Goal: Task Accomplishment & Management: Use online tool/utility

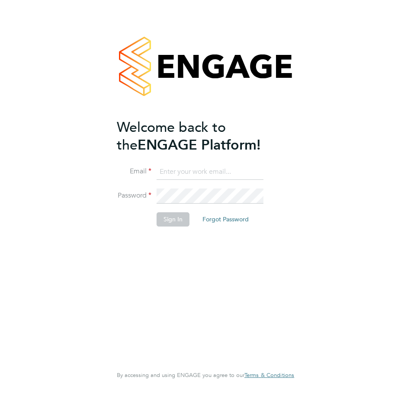
type input "[PERSON_NAME][EMAIL_ADDRESS][PERSON_NAME][DOMAIN_NAME]"
click at [156, 246] on div "Welcome back to the ENGAGE Platform! Email [PERSON_NAME][EMAIL_ADDRESS][PERSON_…" at bounding box center [201, 240] width 169 height 245
click at [168, 222] on button "Sign In" at bounding box center [172, 219] width 33 height 14
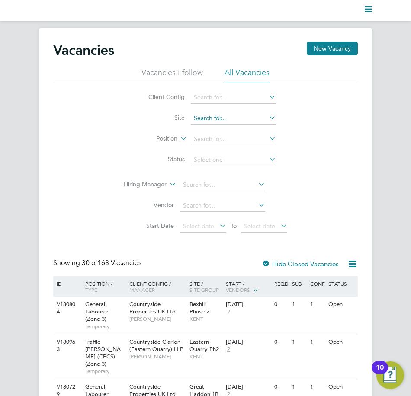
click at [207, 116] on input at bounding box center [233, 118] width 85 height 12
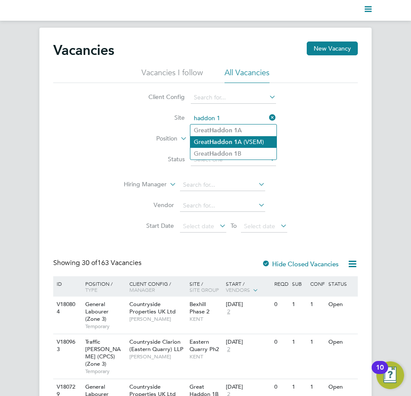
click at [216, 140] on b "Haddon" at bounding box center [220, 141] width 23 height 7
type input "Great Haddon 1A (VSEM)"
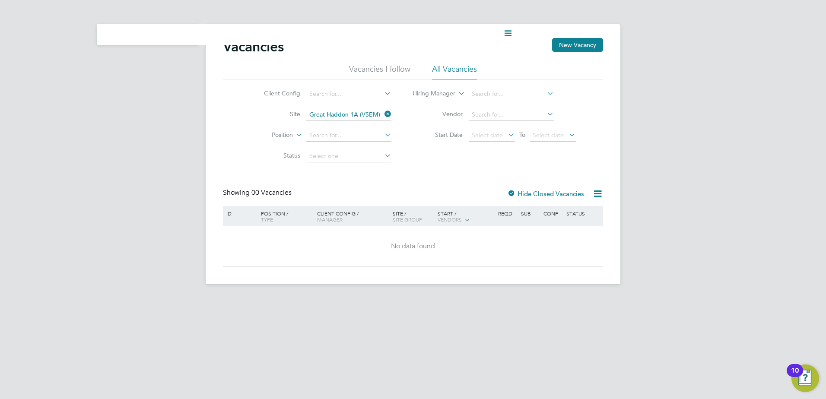
click at [144, 203] on div "Current page: Vacancies New Vacancy Vacancies I follow All Vacancies Client Con…" at bounding box center [413, 149] width 826 height 298
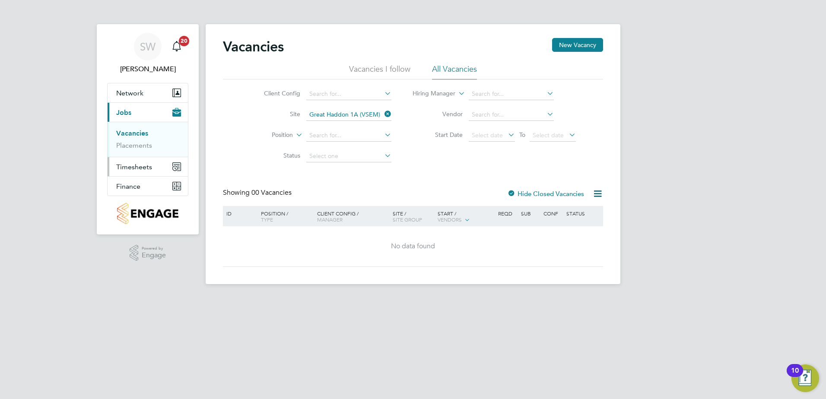
click at [126, 165] on span "Timesheets" at bounding box center [134, 167] width 36 height 8
click at [130, 133] on span "Timesheets" at bounding box center [134, 132] width 36 height 8
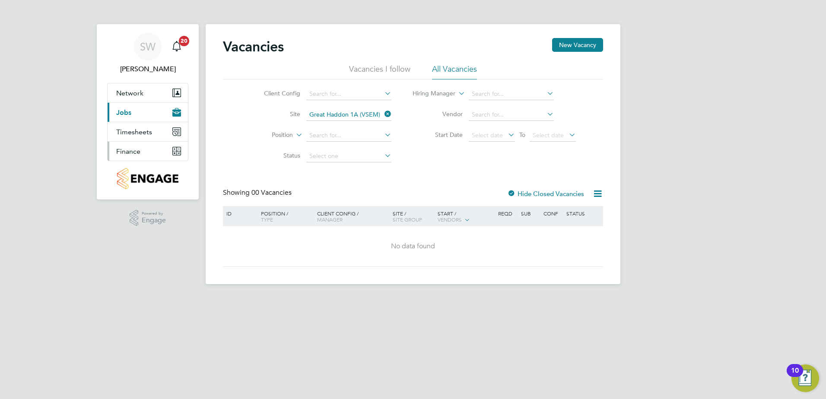
click at [124, 155] on span "Finance" at bounding box center [128, 151] width 24 height 8
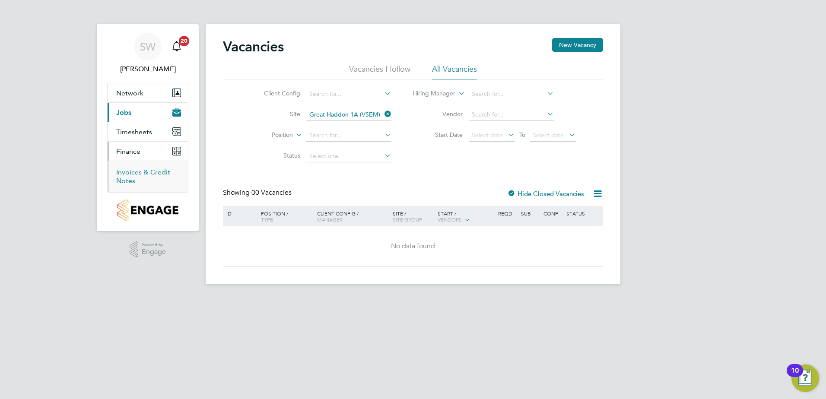
click at [146, 172] on link "Invoices & Credit Notes" at bounding box center [143, 176] width 54 height 17
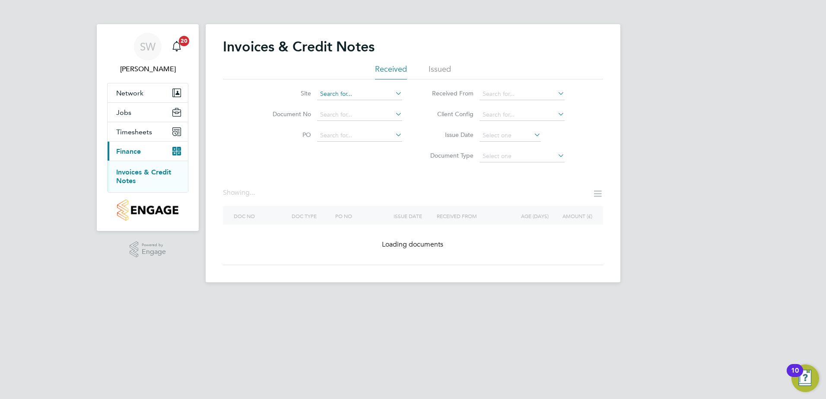
click at [345, 99] on input at bounding box center [359, 94] width 85 height 12
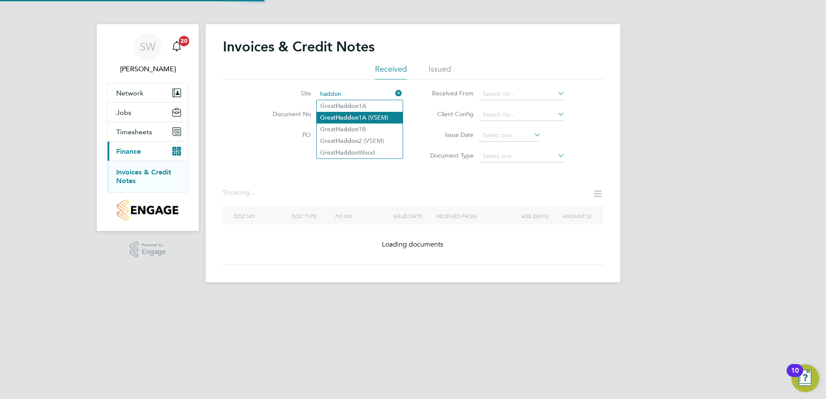
click at [350, 118] on b "Haddon" at bounding box center [347, 117] width 23 height 7
type input "Great Haddon 1A (VSEM)"
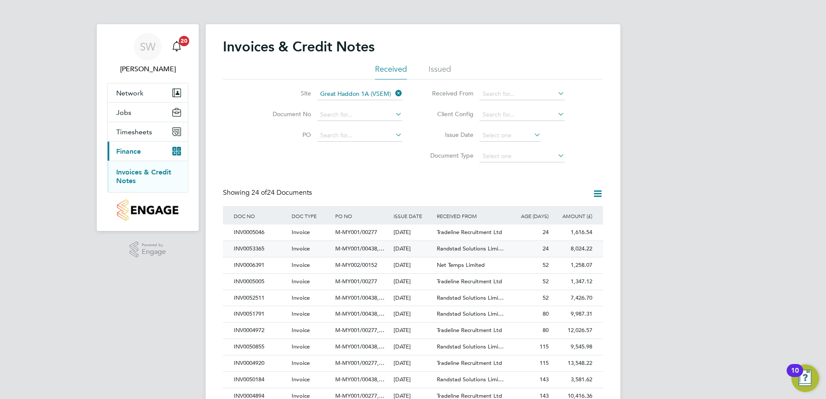
click at [410, 244] on div "24" at bounding box center [529, 249] width 44 height 16
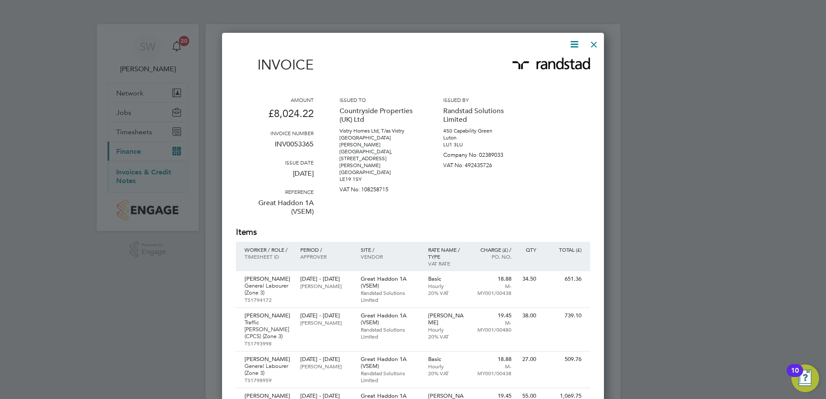
click at [410, 42] on div at bounding box center [594, 43] width 16 height 16
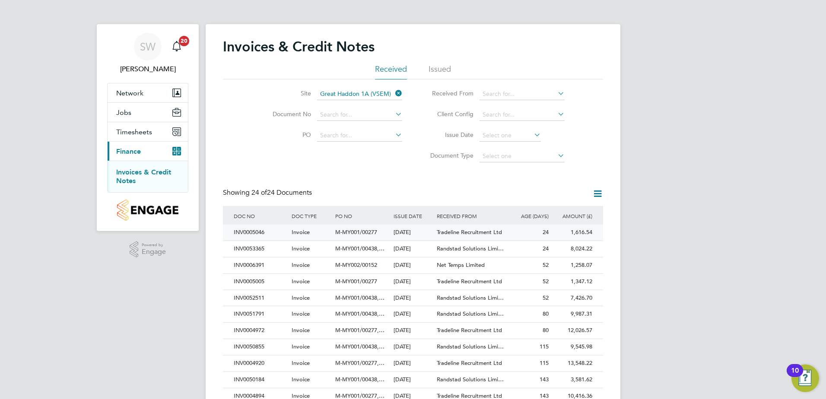
click at [410, 232] on div "Tradeline Recruitment Ltd" at bounding box center [471, 233] width 73 height 16
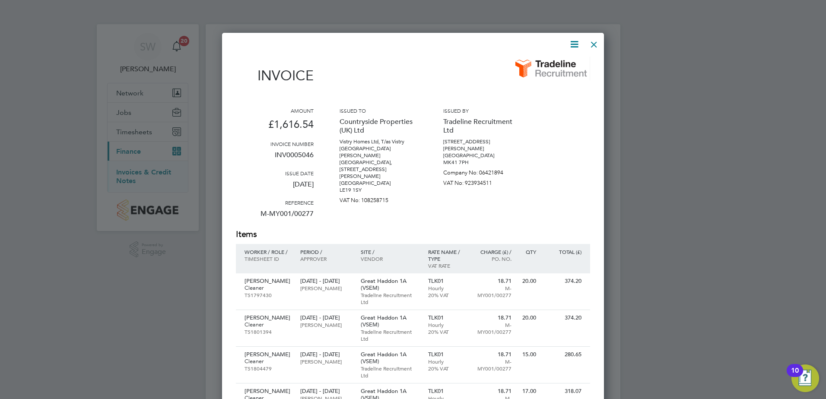
click at [410, 41] on div at bounding box center [594, 43] width 16 height 16
